Goal: Task Accomplishment & Management: Manage account settings

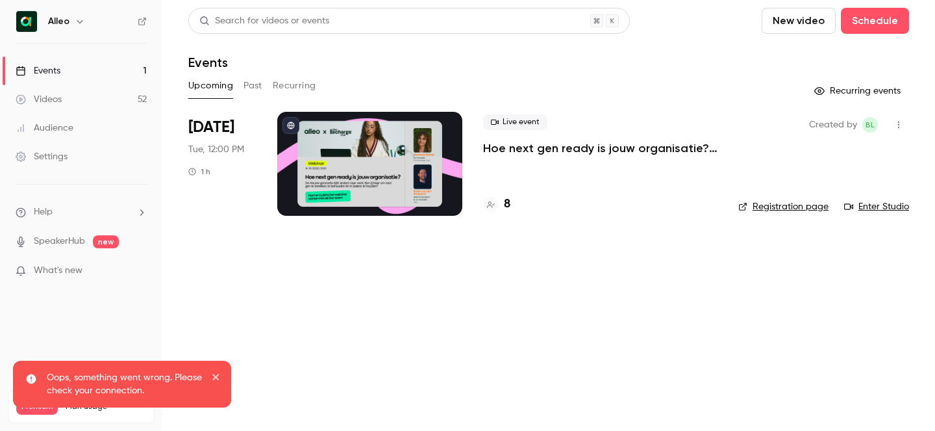
click at [63, 19] on h6 "Alleo" at bounding box center [58, 21] width 21 height 13
click at [81, 24] on icon "button" at bounding box center [80, 21] width 10 height 10
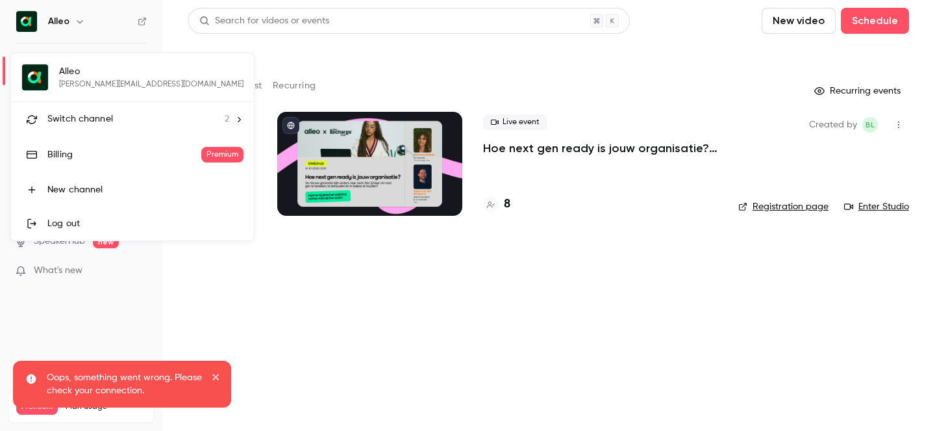
click at [116, 109] on li "Switch channel 2" at bounding box center [132, 119] width 243 height 34
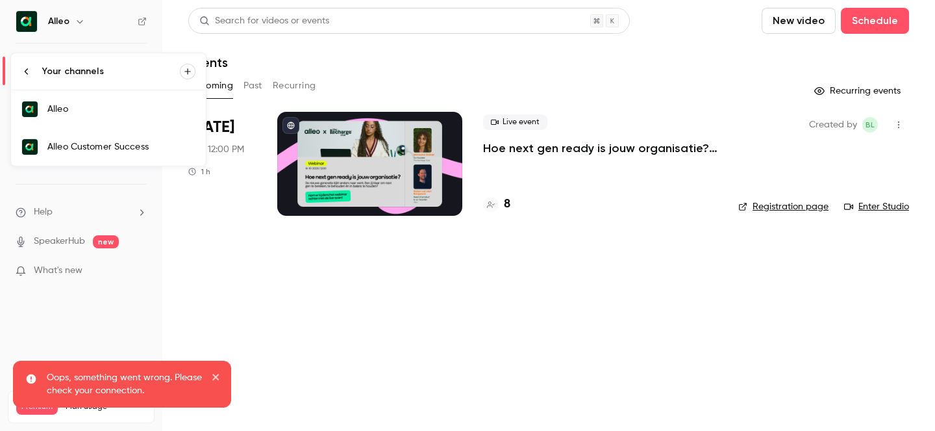
click at [140, 147] on div "Alleo Customer Success" at bounding box center [121, 146] width 148 height 13
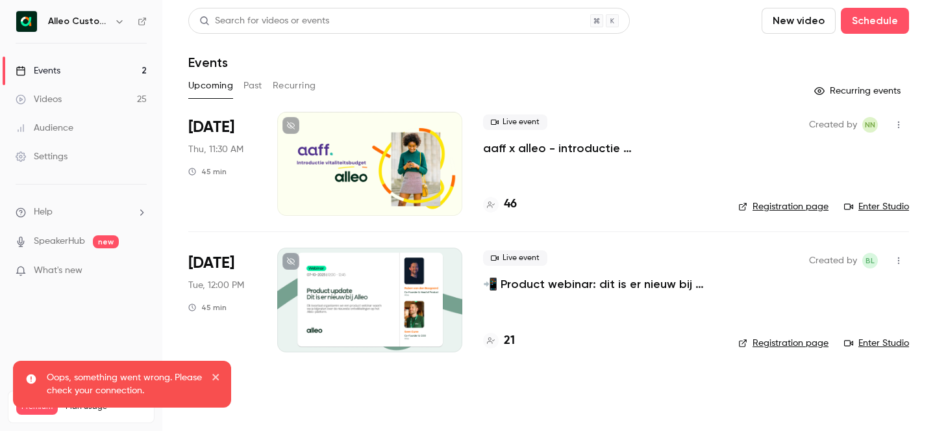
click at [595, 282] on p "📲 Product webinar: dit is er nieuw bij Alleo!" at bounding box center [600, 284] width 234 height 16
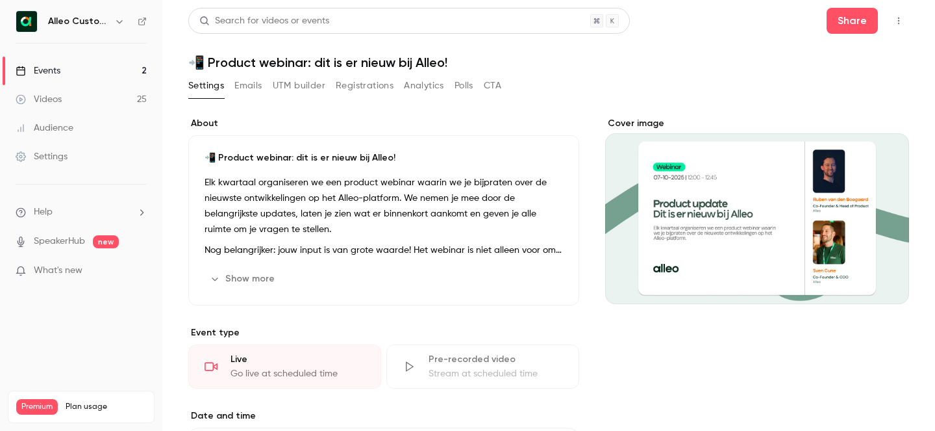
click at [903, 23] on icon "button" at bounding box center [899, 20] width 10 height 9
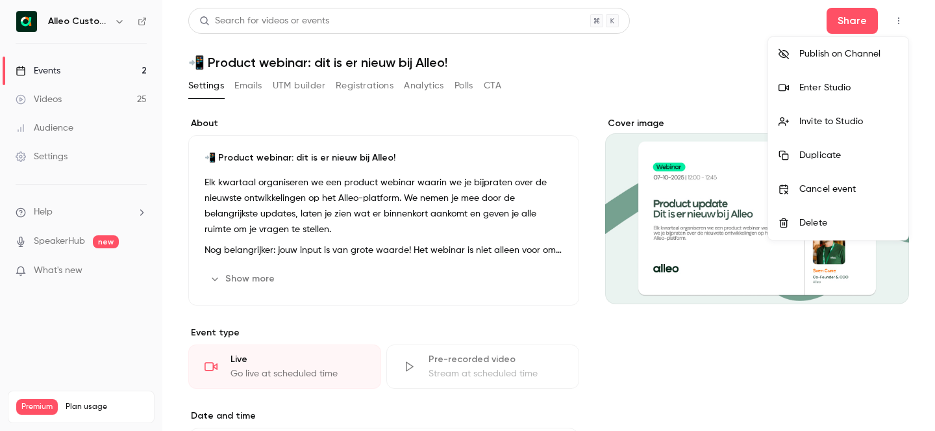
click at [865, 116] on div "Invite to Studio" at bounding box center [848, 121] width 99 height 13
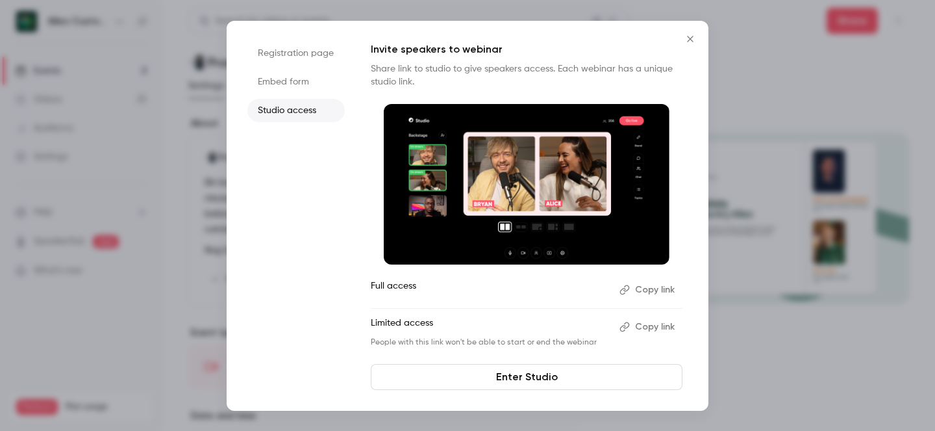
click at [642, 294] on button "Copy link" at bounding box center [648, 289] width 68 height 21
click at [694, 38] on icon "Close" at bounding box center [690, 39] width 16 height 10
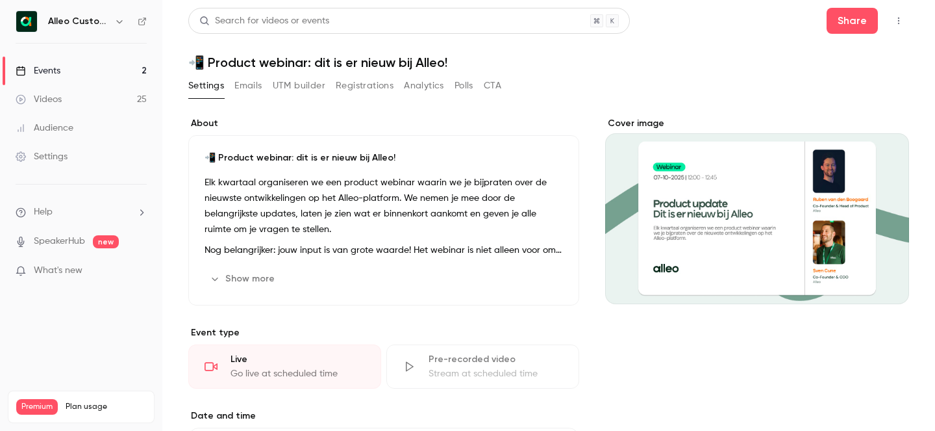
click at [355, 84] on button "Registrations" at bounding box center [365, 85] width 58 height 21
